Goal: Task Accomplishment & Management: Manage account settings

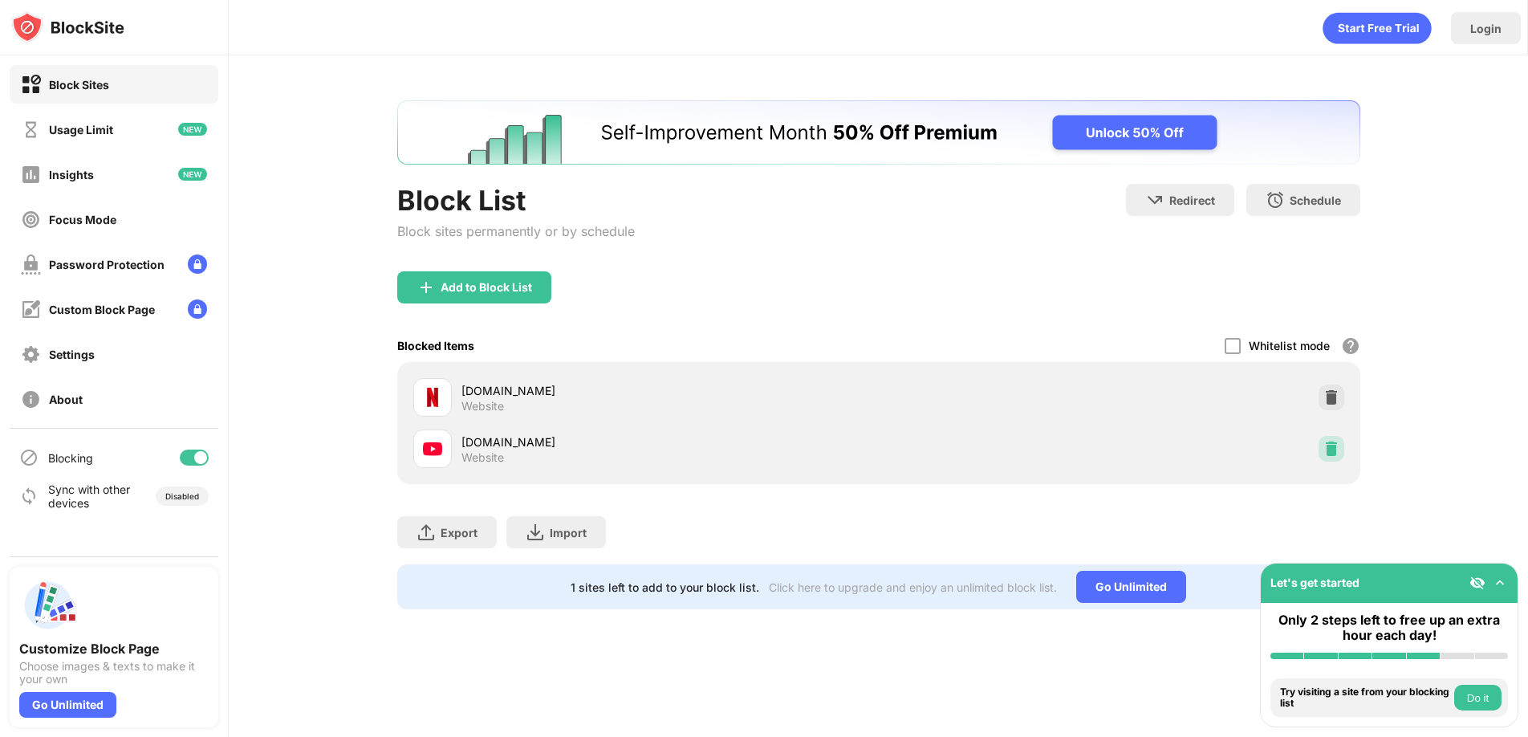
click at [1328, 451] on img at bounding box center [1331, 449] width 16 height 16
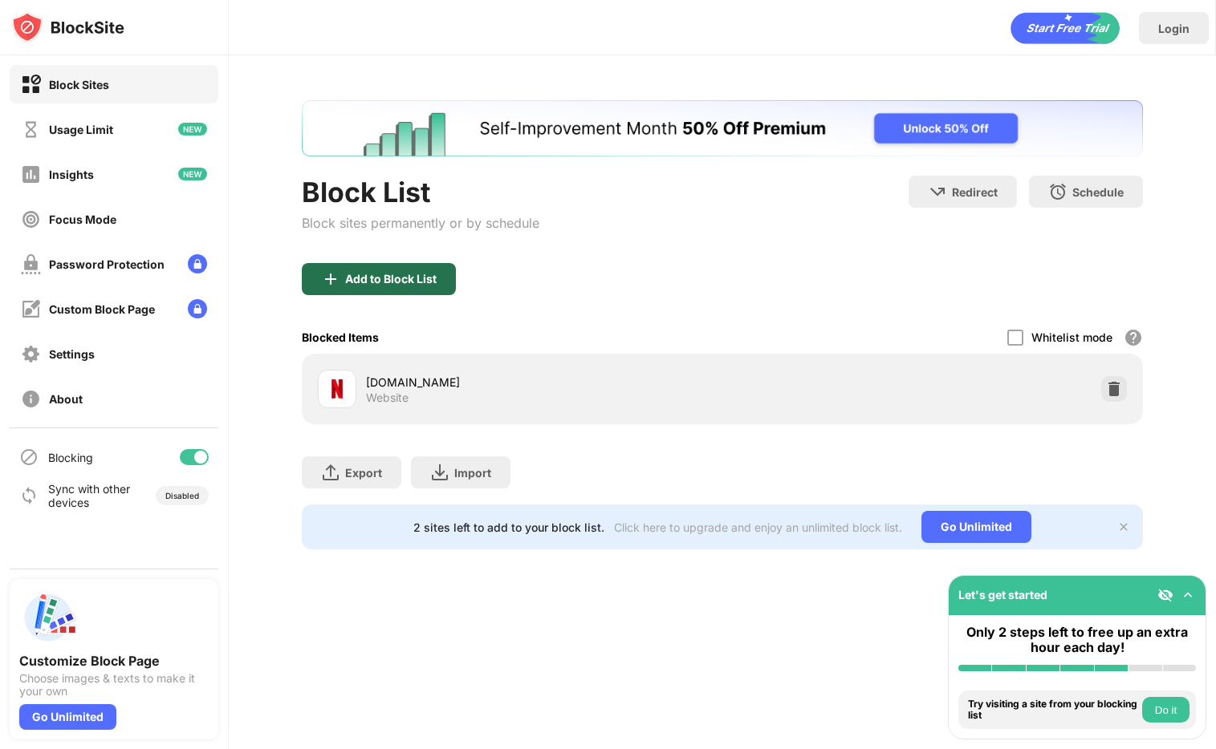
click at [368, 263] on div "Add to Block List" at bounding box center [379, 279] width 154 height 32
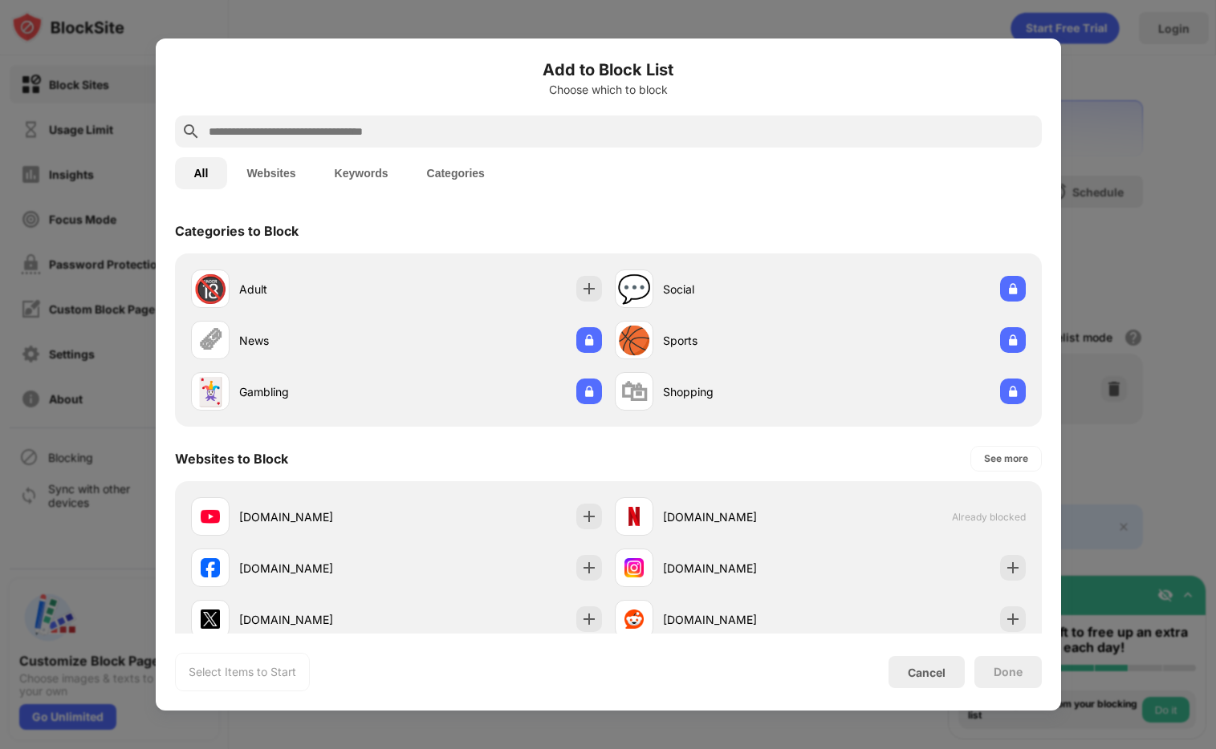
click at [494, 124] on input "text" at bounding box center [621, 131] width 828 height 19
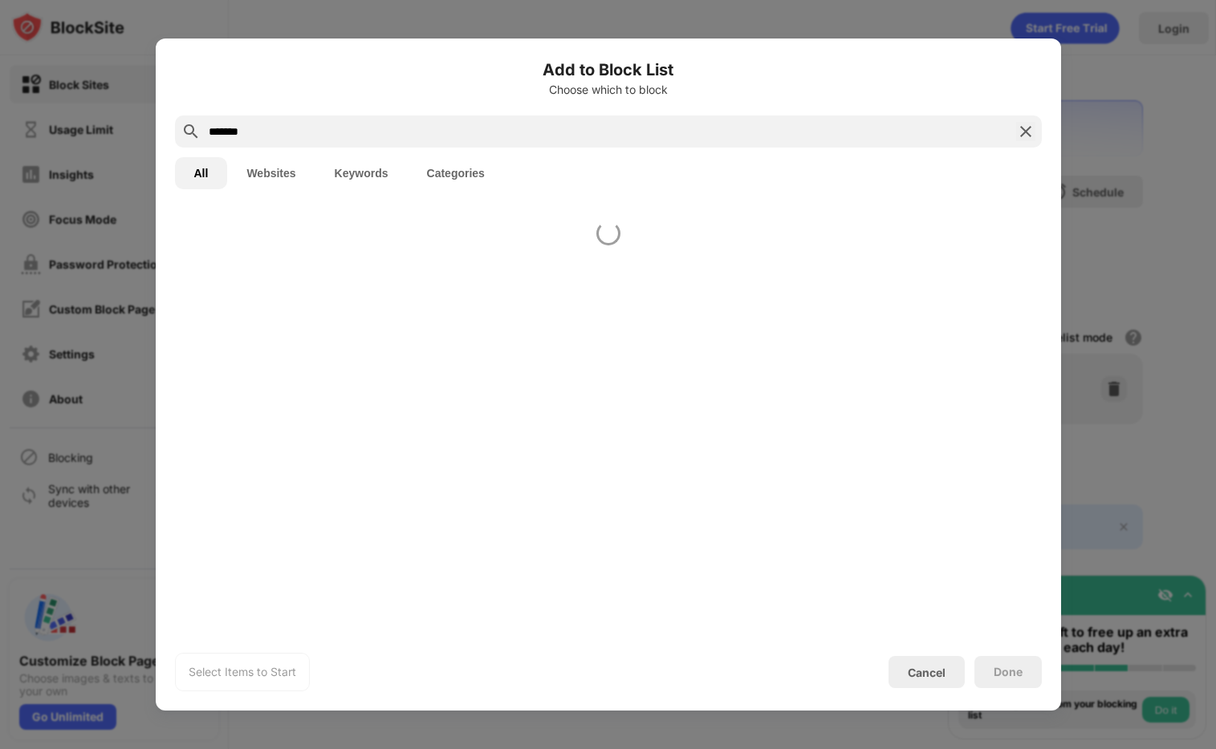
type input "*******"
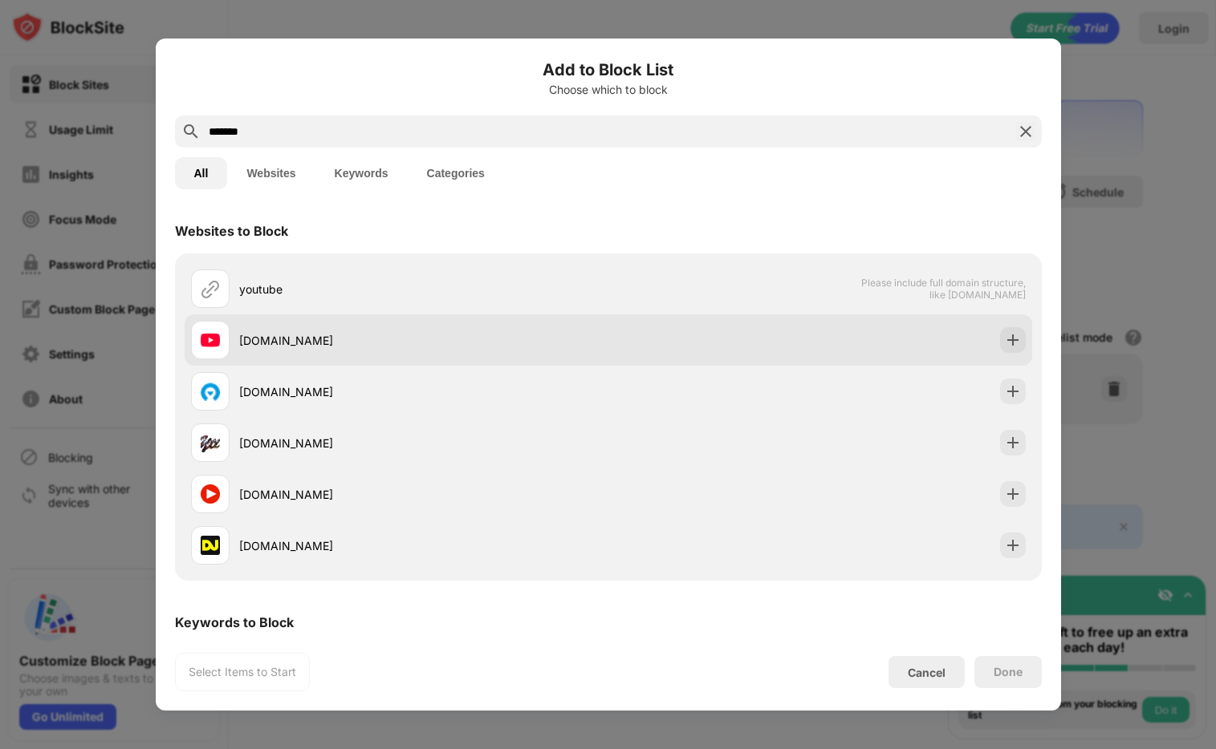
click at [1009, 337] on img at bounding box center [1013, 340] width 16 height 16
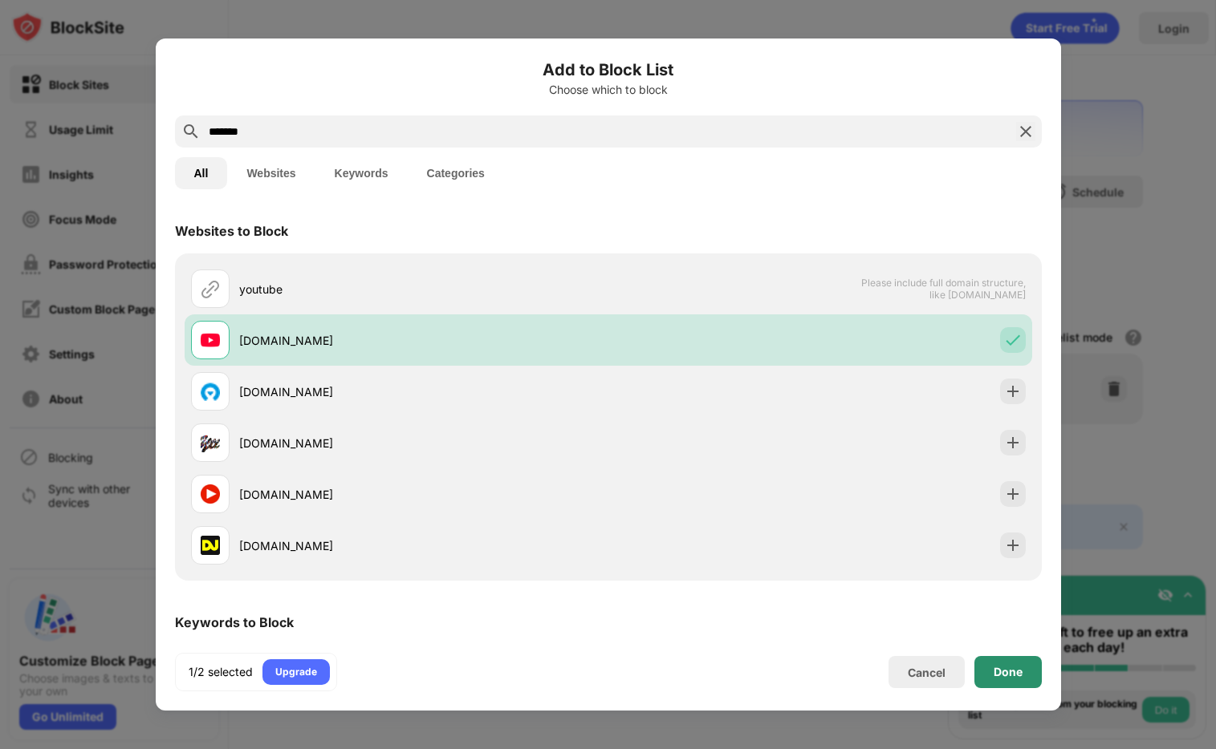
click at [1003, 677] on div "Done" at bounding box center [1007, 672] width 29 height 13
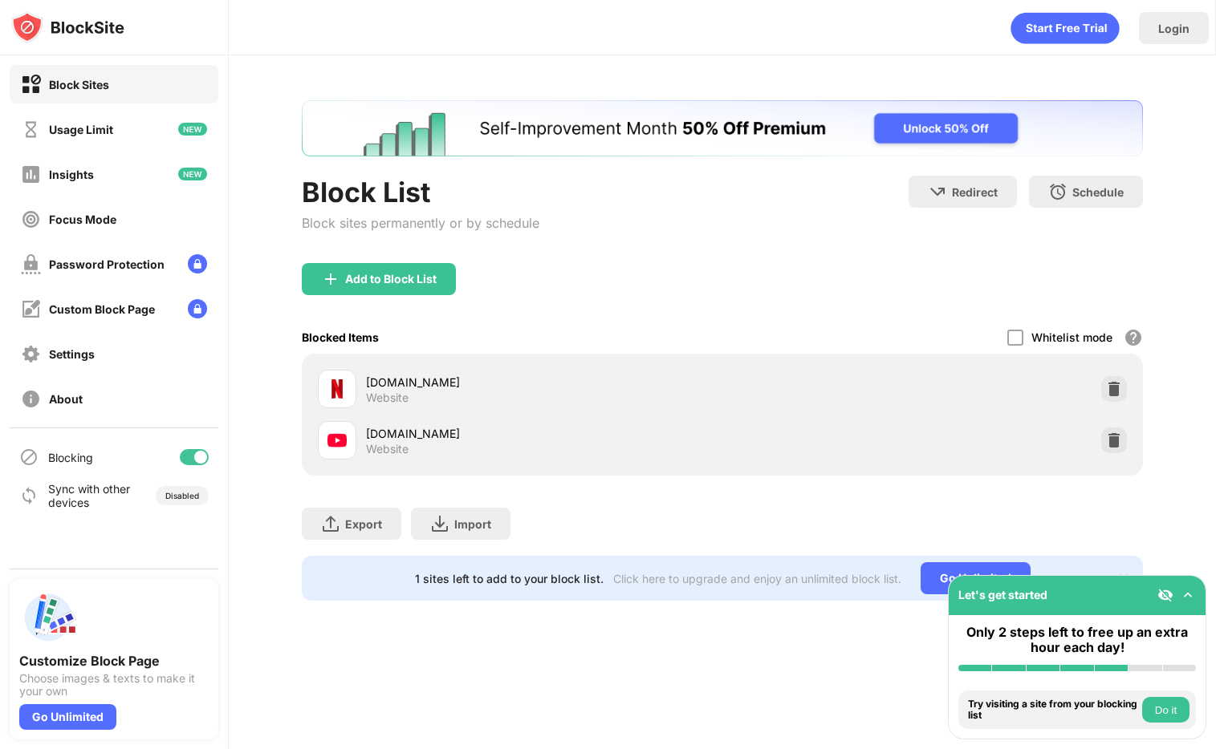
click at [836, 522] on div "Export Export Files (for websites items only) Import Import Files (for websites…" at bounding box center [722, 516] width 841 height 80
